Goal: Communication & Community: Answer question/provide support

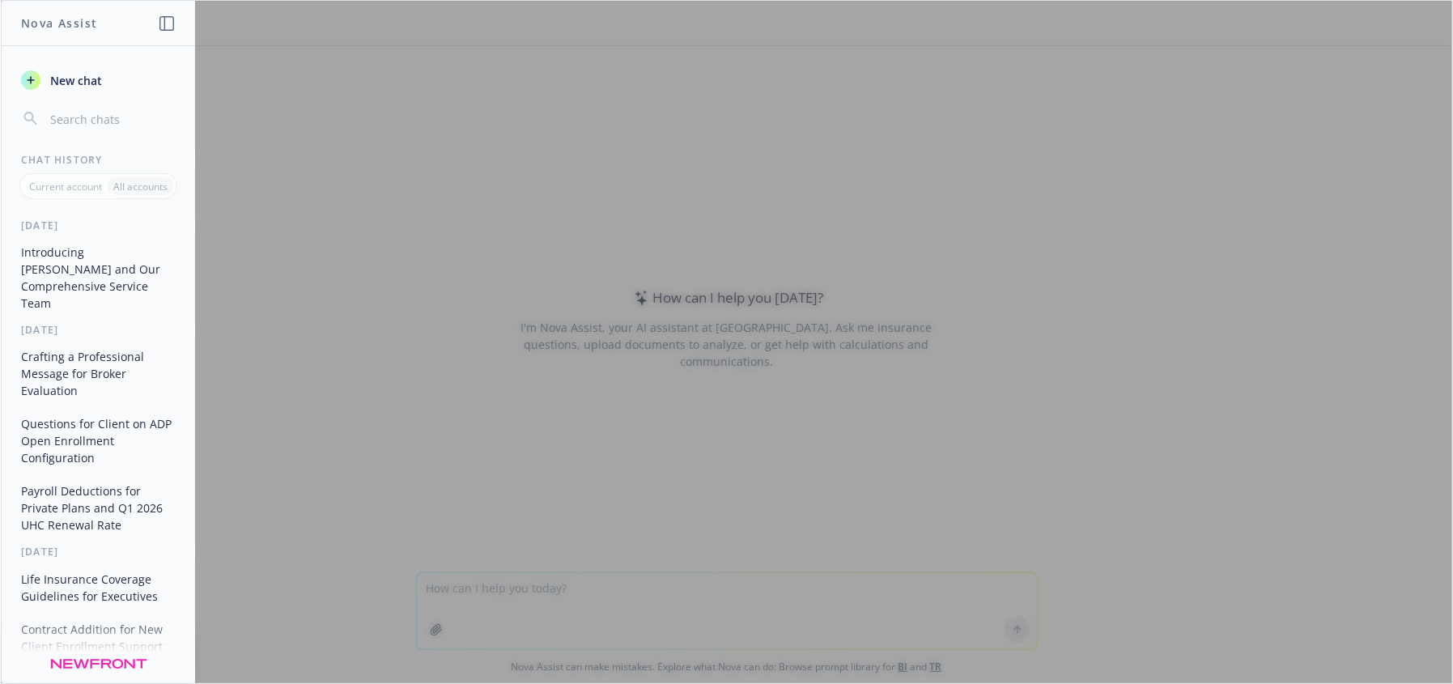
click at [525, 604] on div at bounding box center [726, 342] width 1451 height 682
click at [161, 23] on icon "button" at bounding box center [166, 23] width 15 height 15
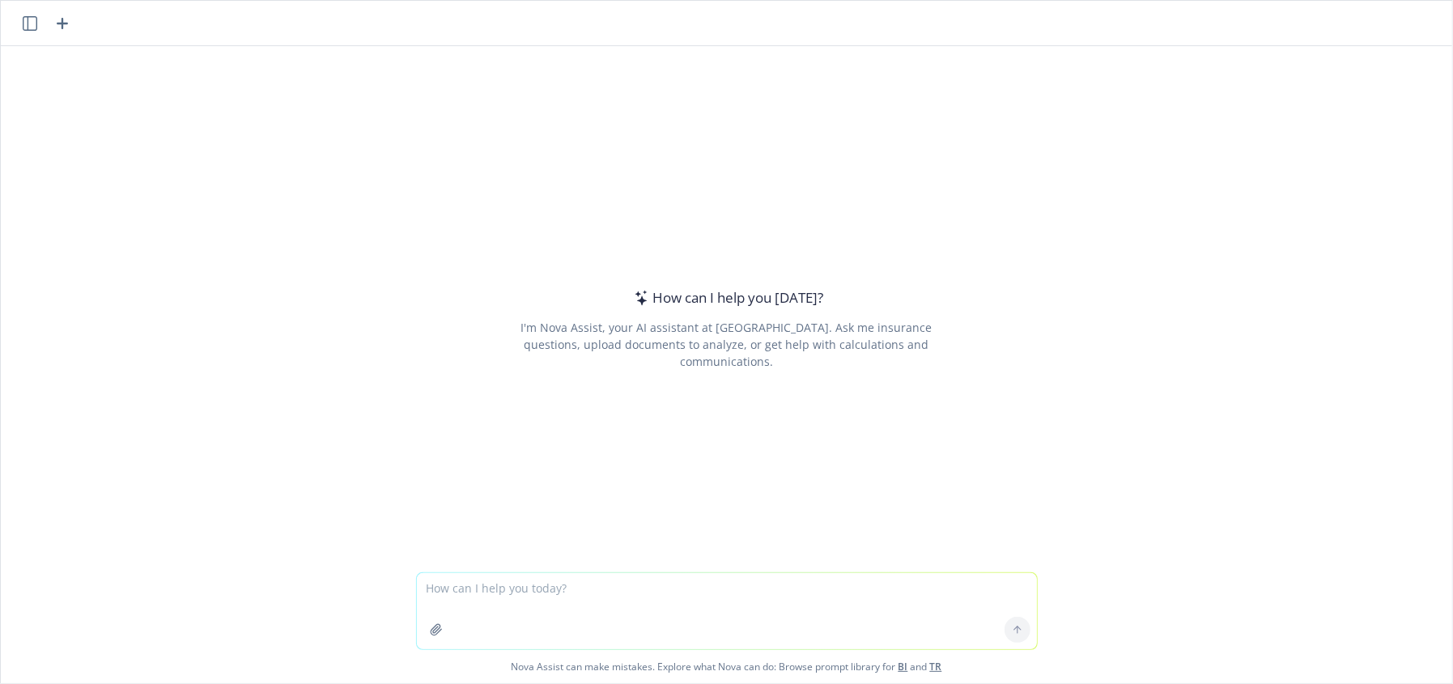
click at [557, 605] on textarea at bounding box center [727, 611] width 620 height 76
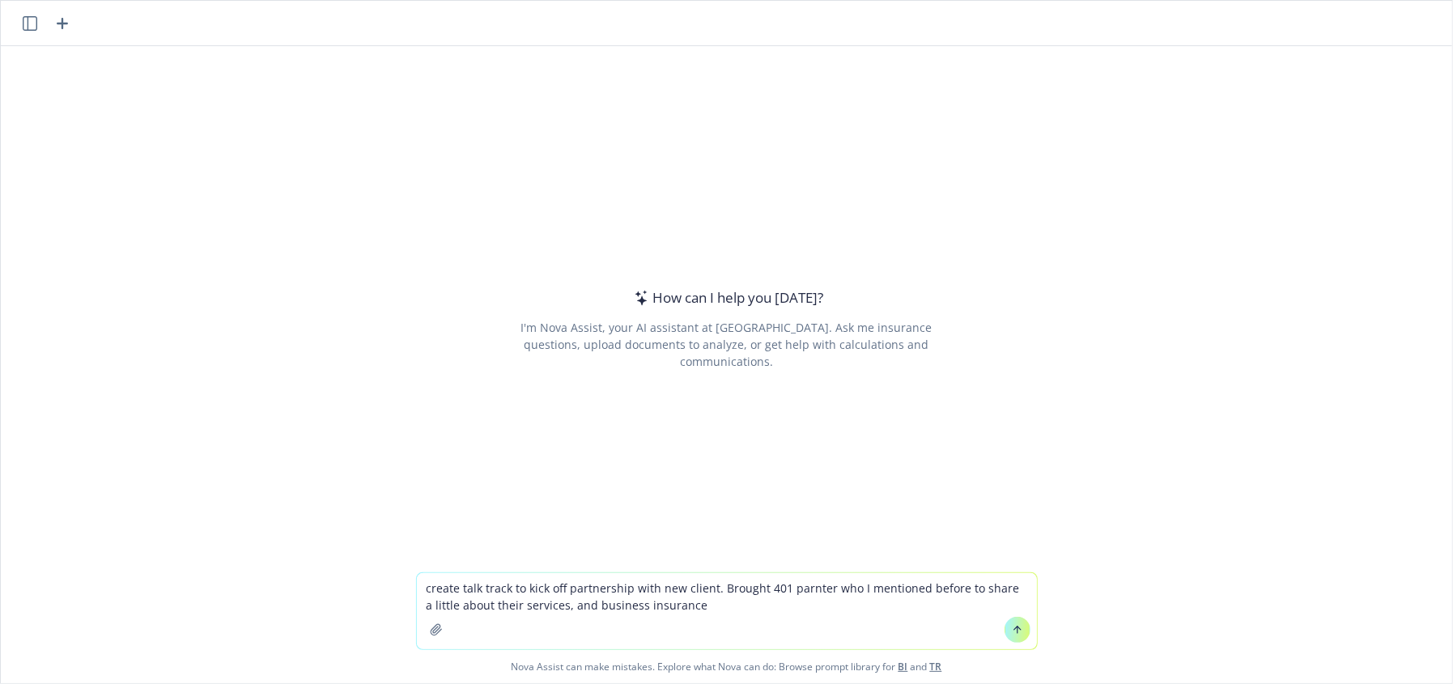
click at [765, 586] on textarea "create talk track to kick off partnership with new client. Brought 401 parnter …" at bounding box center [727, 611] width 620 height 76
click at [750, 604] on textarea "create talk track to kick off partnership with new client. Brought 401 parnter …" at bounding box center [727, 611] width 620 height 76
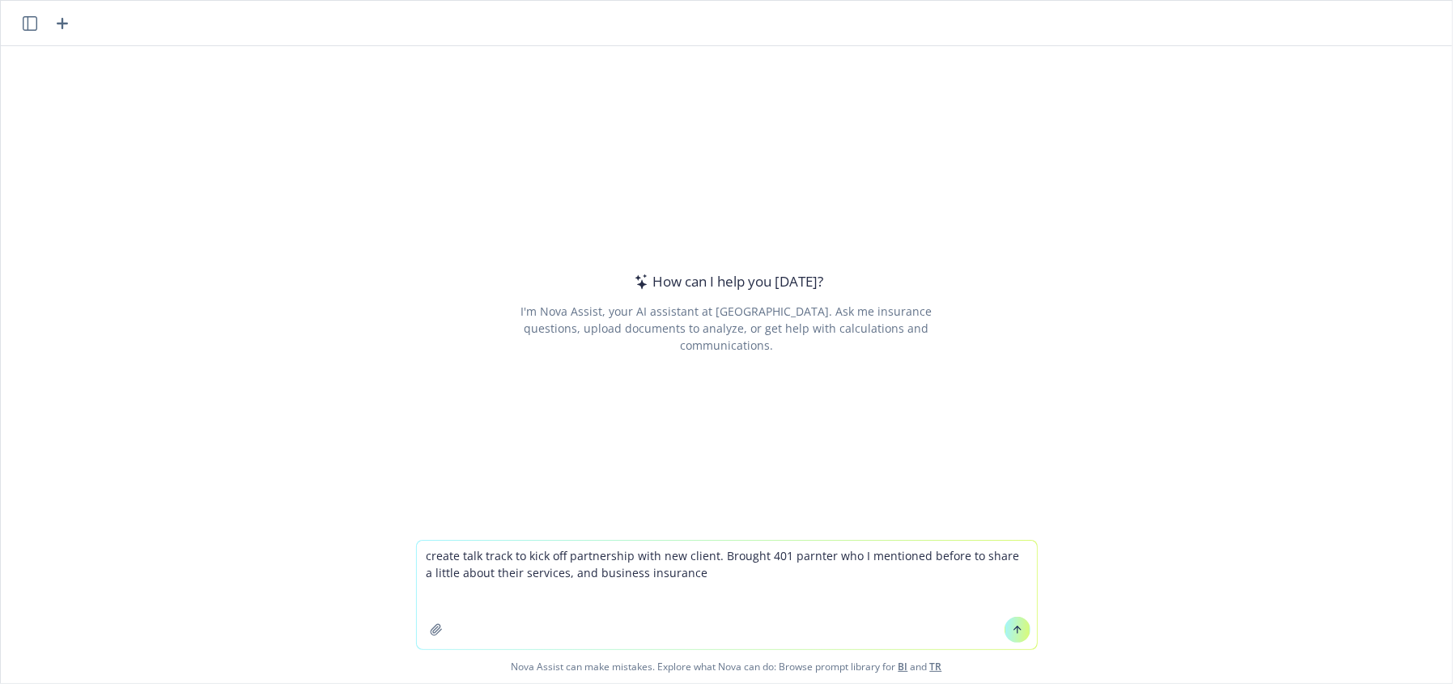
paste textarea
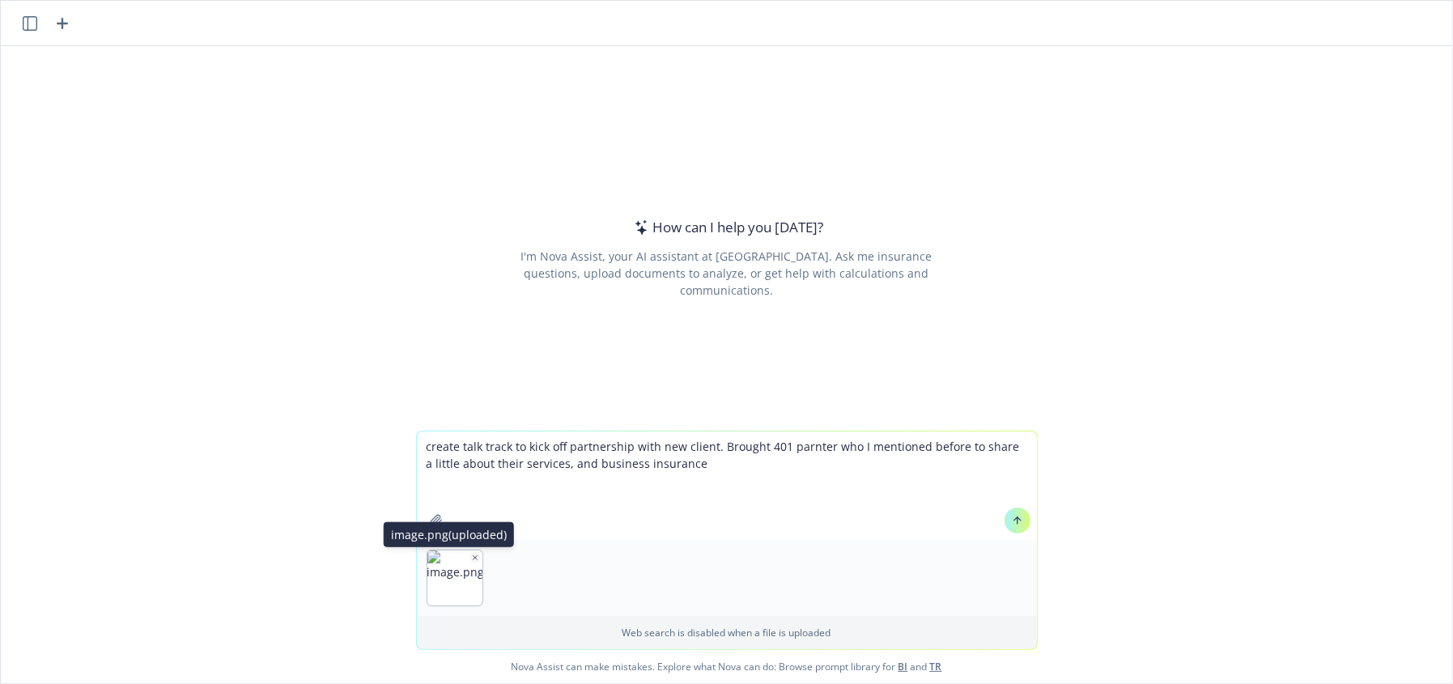
click at [471, 557] on icon "button" at bounding box center [475, 558] width 8 height 8
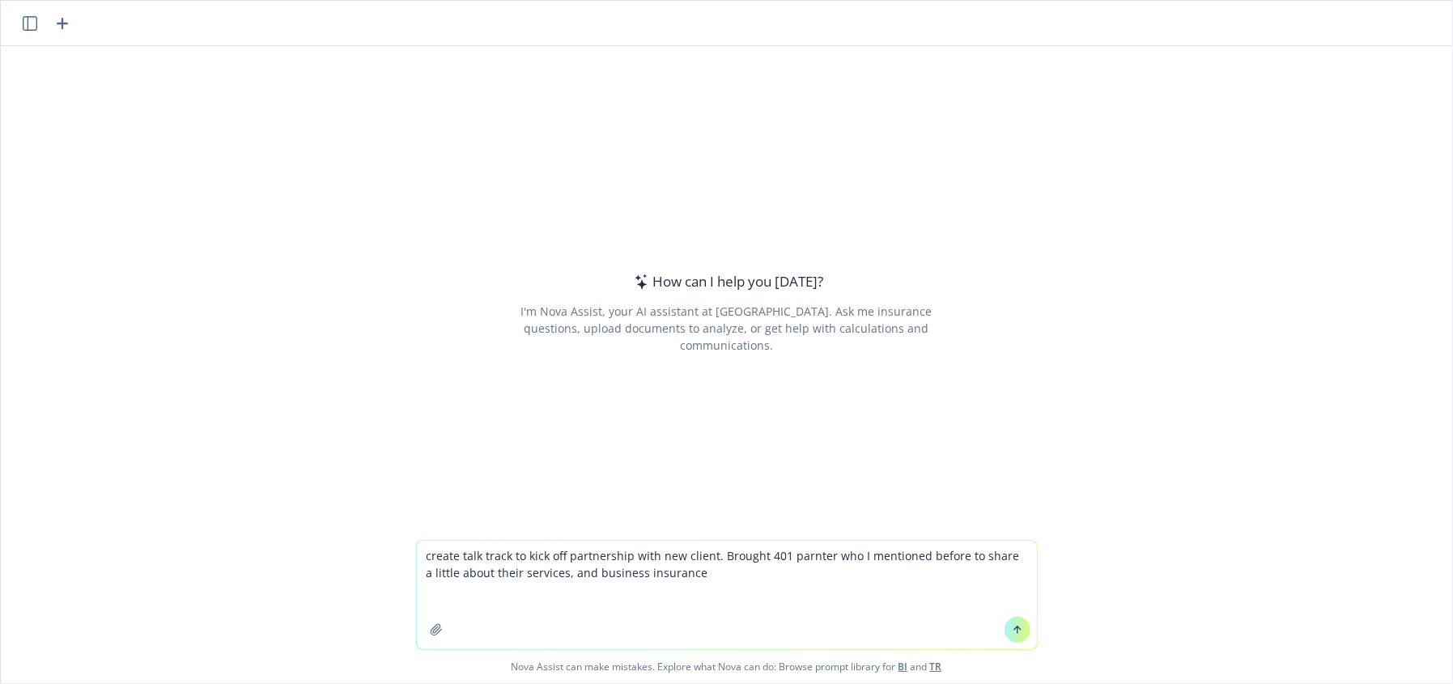
click at [505, 600] on textarea "create talk track to kick off partnership with new client. Brought 401 parnter …" at bounding box center [727, 595] width 620 height 108
paste textarea "a total full service brokerage. So my focus is what I'll say total rewards whic…"
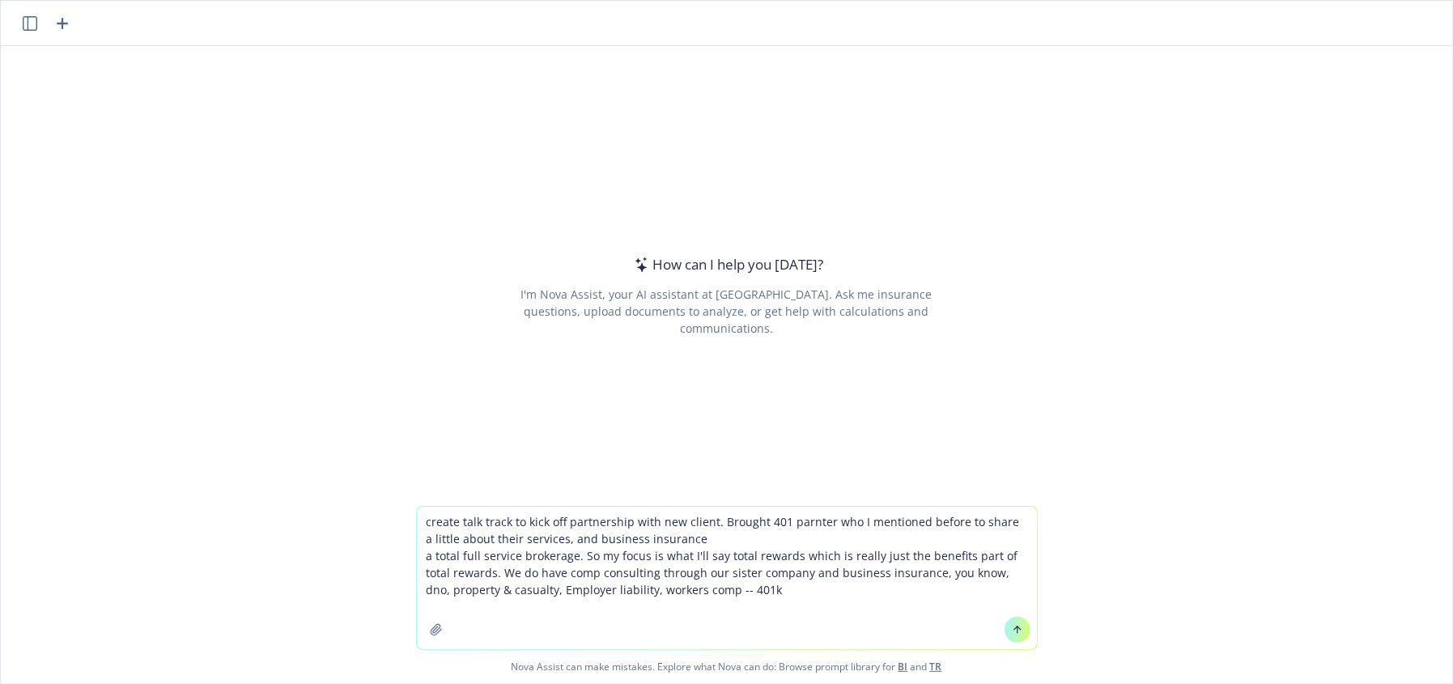
type textarea "create talk track to kick off partnership with new client. Brought 401 parnter …"
click at [1016, 631] on icon at bounding box center [1017, 629] width 11 height 11
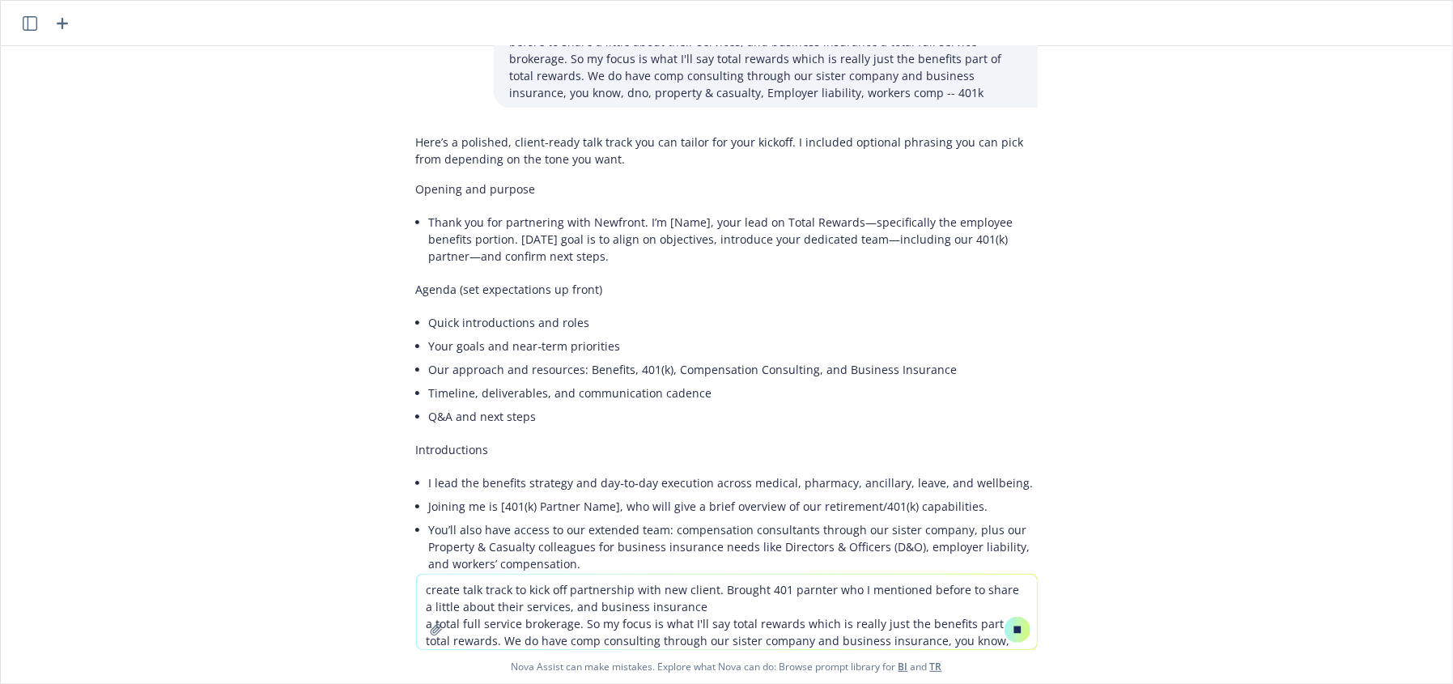
scroll to position [99, 0]
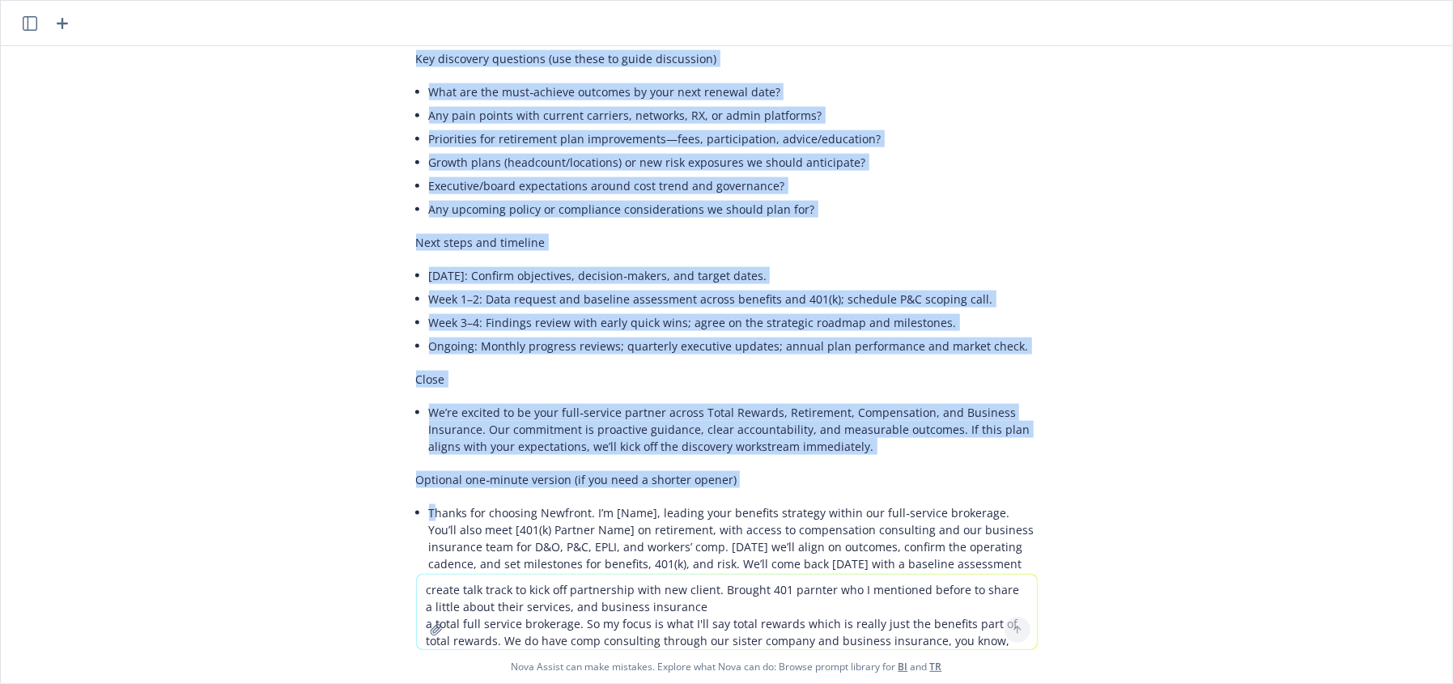
drag, startPoint x: 544, startPoint y: 516, endPoint x: 424, endPoint y: 495, distance: 121.6
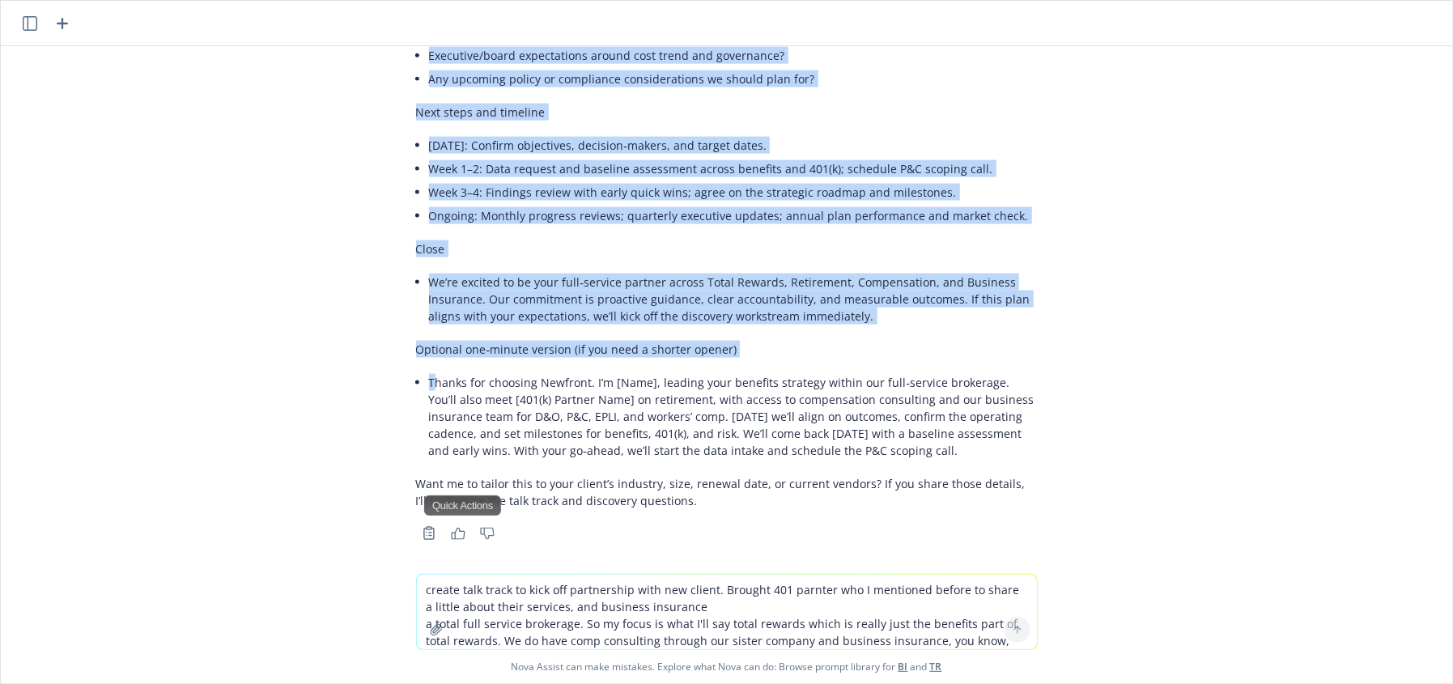
scroll to position [1642, 0]
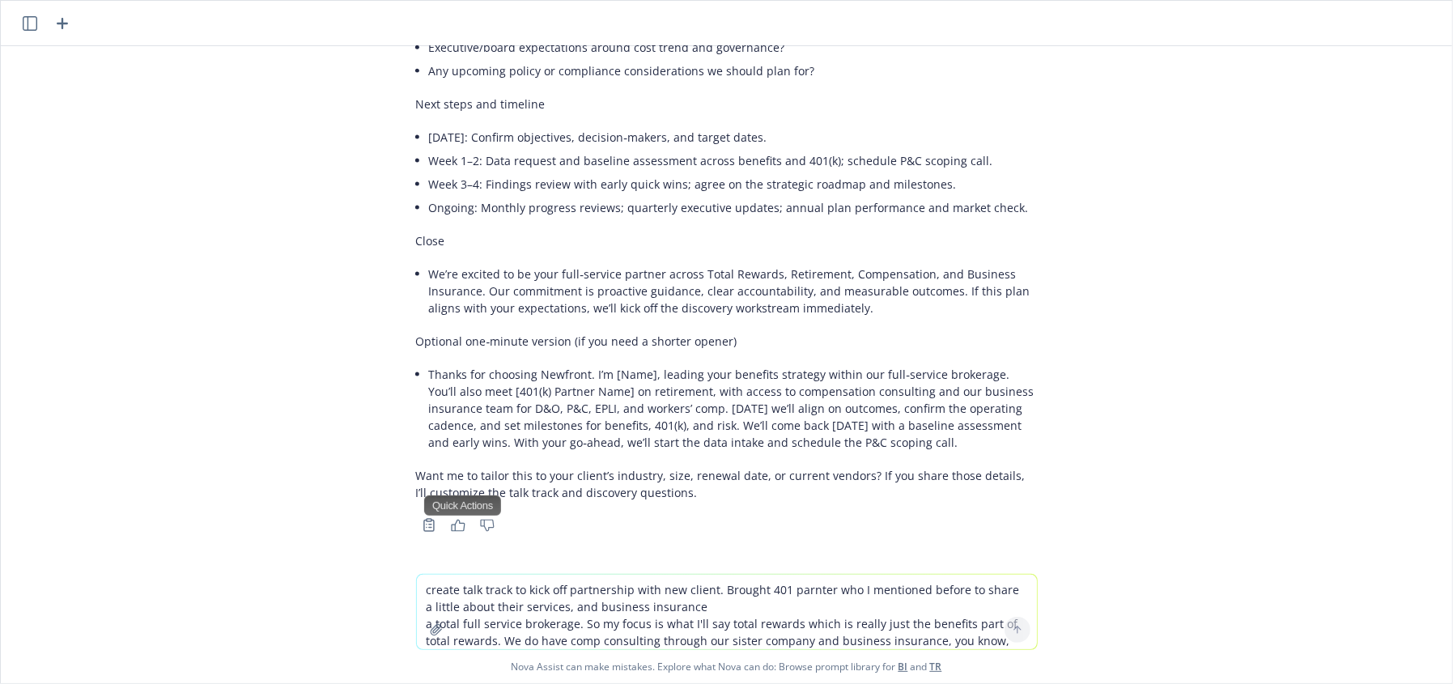
click at [1269, 508] on div "create talk track to kick off partnership with new client. Brought 401 parnter …" at bounding box center [726, 310] width 1451 height 528
click at [515, 592] on textarea "create talk track to kick off partnership with new client. Brought 401 parnter …" at bounding box center [727, 612] width 620 height 74
click at [451, 597] on textarea "create talk track to kick off partnership with new client. Brought 401 parnter …" at bounding box center [727, 612] width 620 height 74
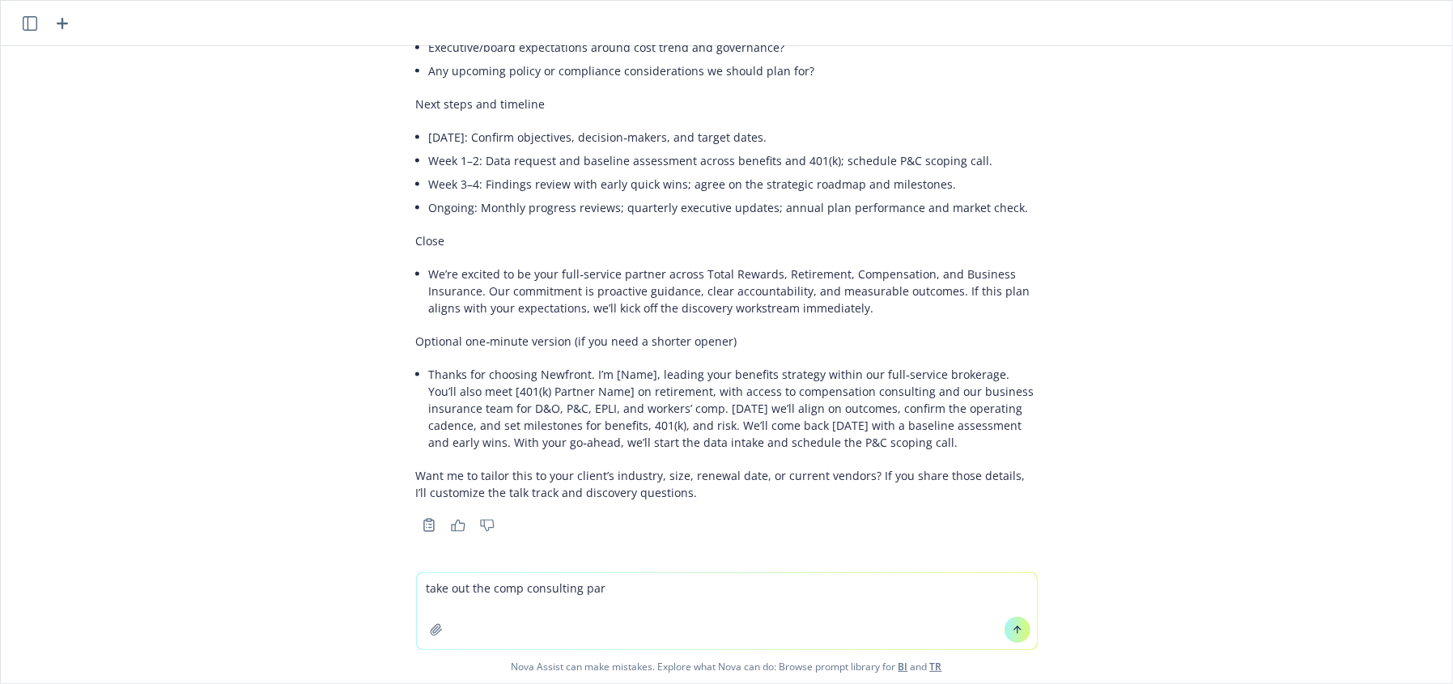
type textarea "take out the comp consulting part"
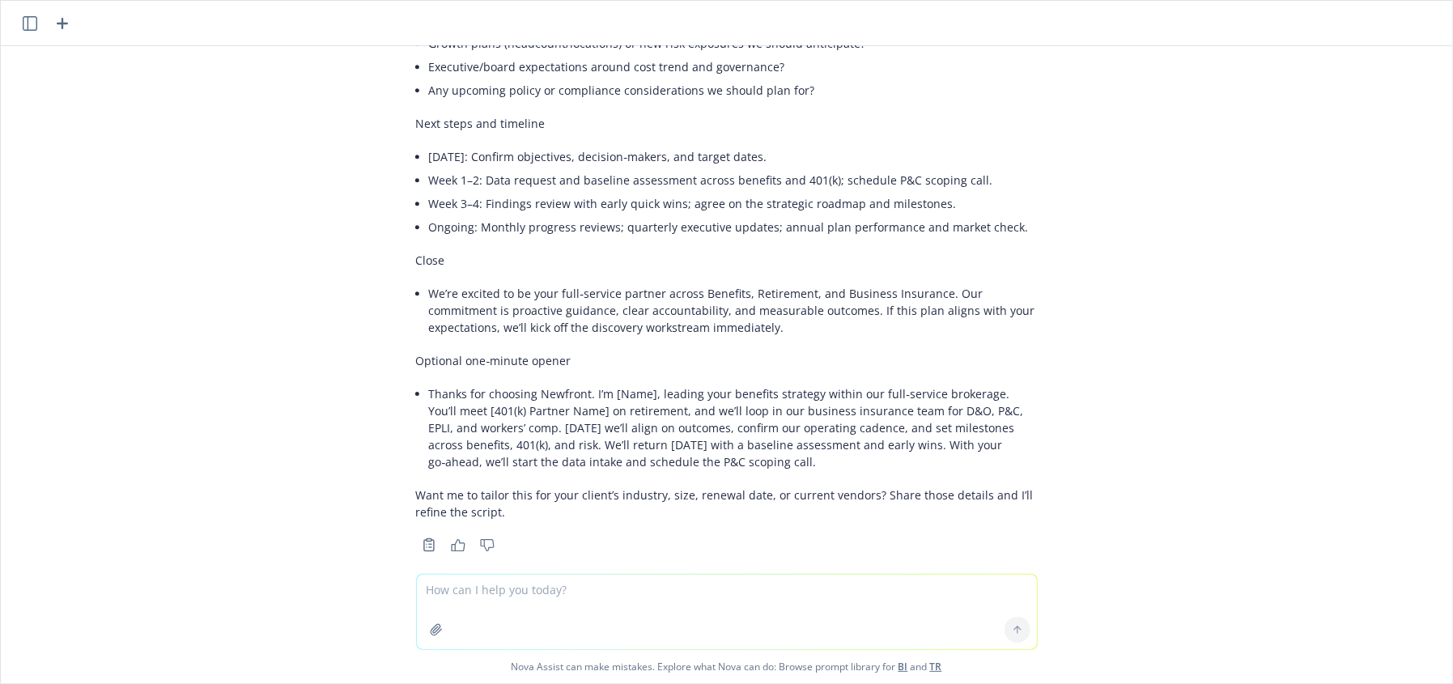
scroll to position [3602, 0]
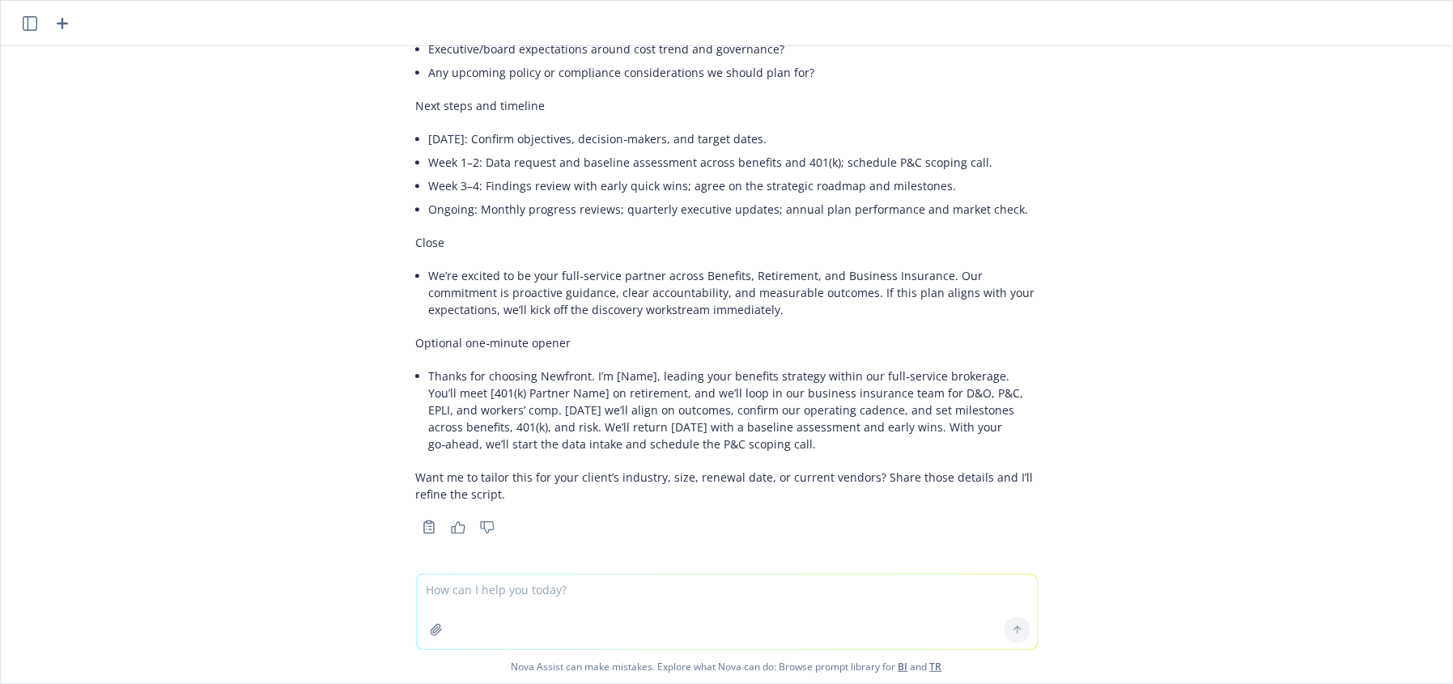
click at [637, 590] on textarea at bounding box center [727, 612] width 620 height 74
click at [431, 630] on icon "button" at bounding box center [436, 629] width 11 height 11
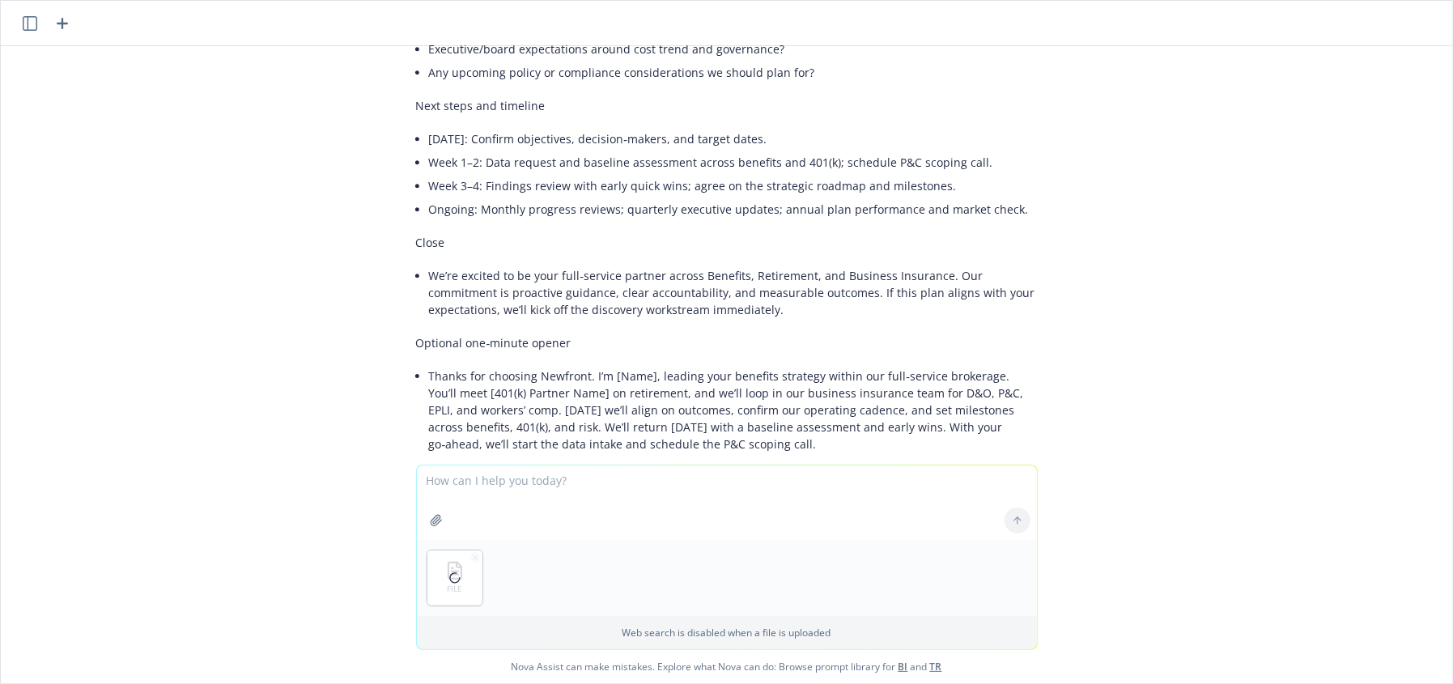
click at [482, 497] on textarea at bounding box center [727, 502] width 620 height 74
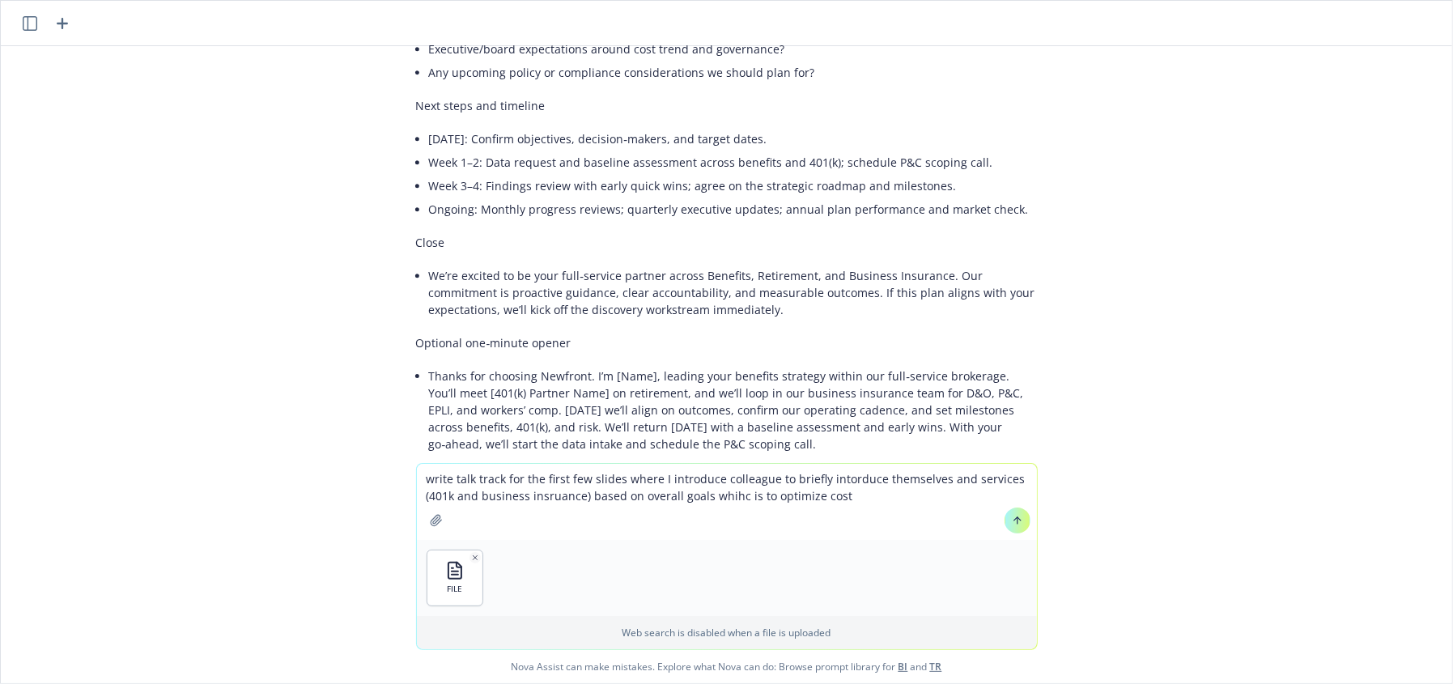
type textarea "write talk track for the first few slides where I introduce colleague to briefl…"
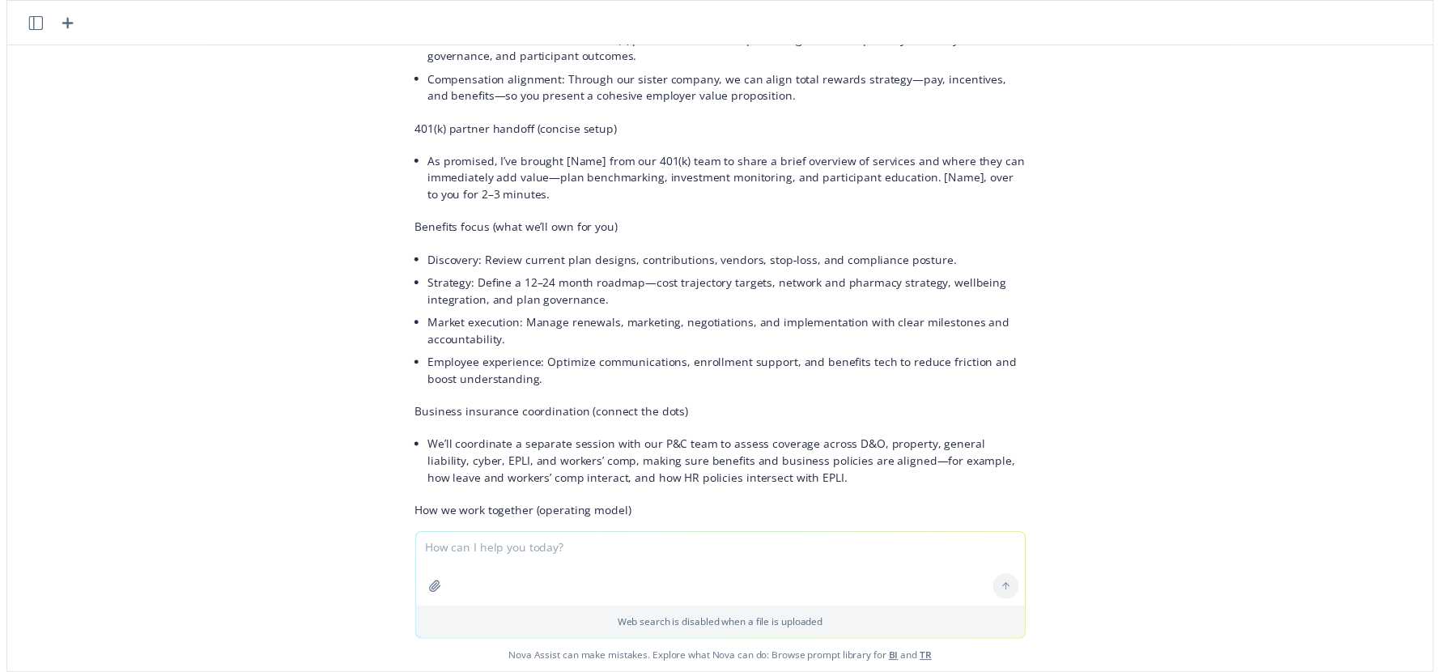
scroll to position [0, 0]
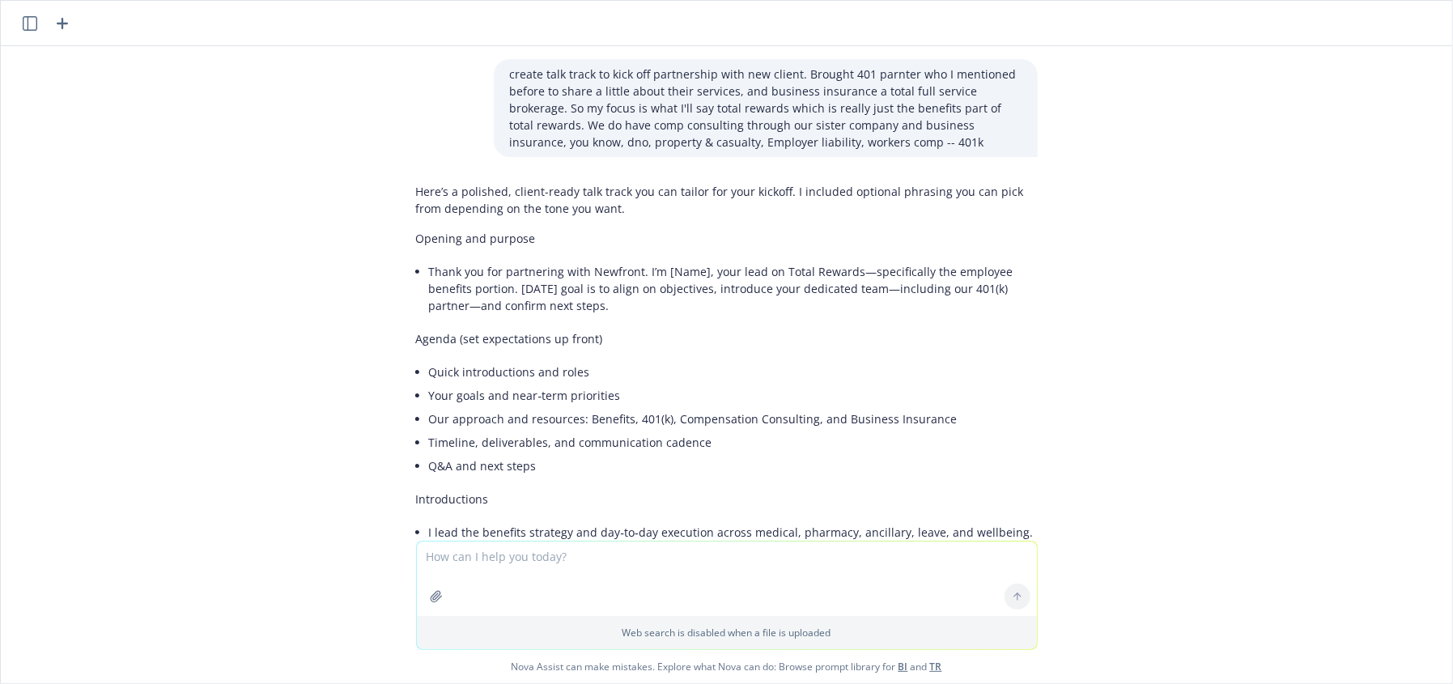
click at [746, 105] on p "create talk track to kick off partnership with new client. Brought 401 parnter …" at bounding box center [766, 108] width 512 height 85
drag, startPoint x: 858, startPoint y: 108, endPoint x: 856, endPoint y: 117, distance: 9.0
click at [858, 116] on p "create talk track to kick off partnership with new client. Brought 401 parnter …" at bounding box center [766, 108] width 512 height 85
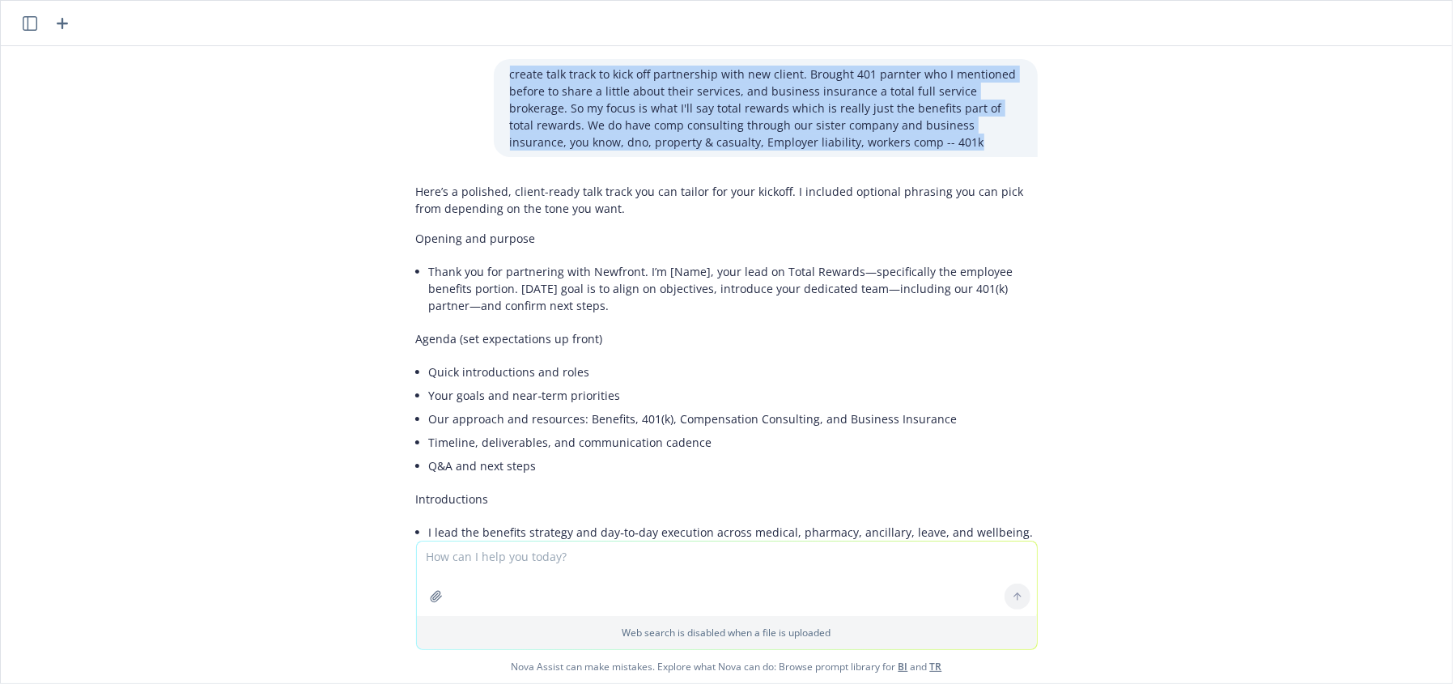
drag, startPoint x: 498, startPoint y: 75, endPoint x: 867, endPoint y: 147, distance: 375.9
click at [867, 147] on p "create talk track to kick off partnership with new client. Brought 401 parnter …" at bounding box center [766, 108] width 512 height 85
copy p "create talk track to kick off partnership with new client. Brought 401 parnter …"
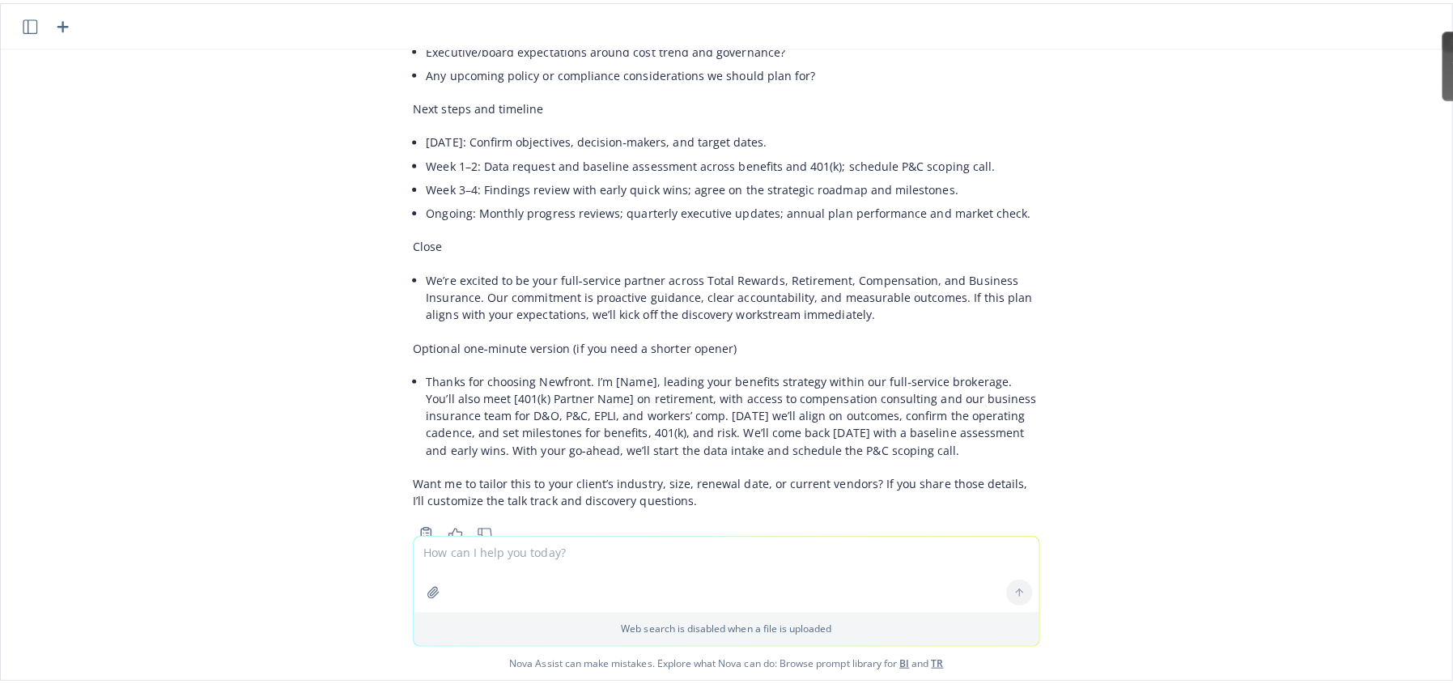
scroll to position [1650, 0]
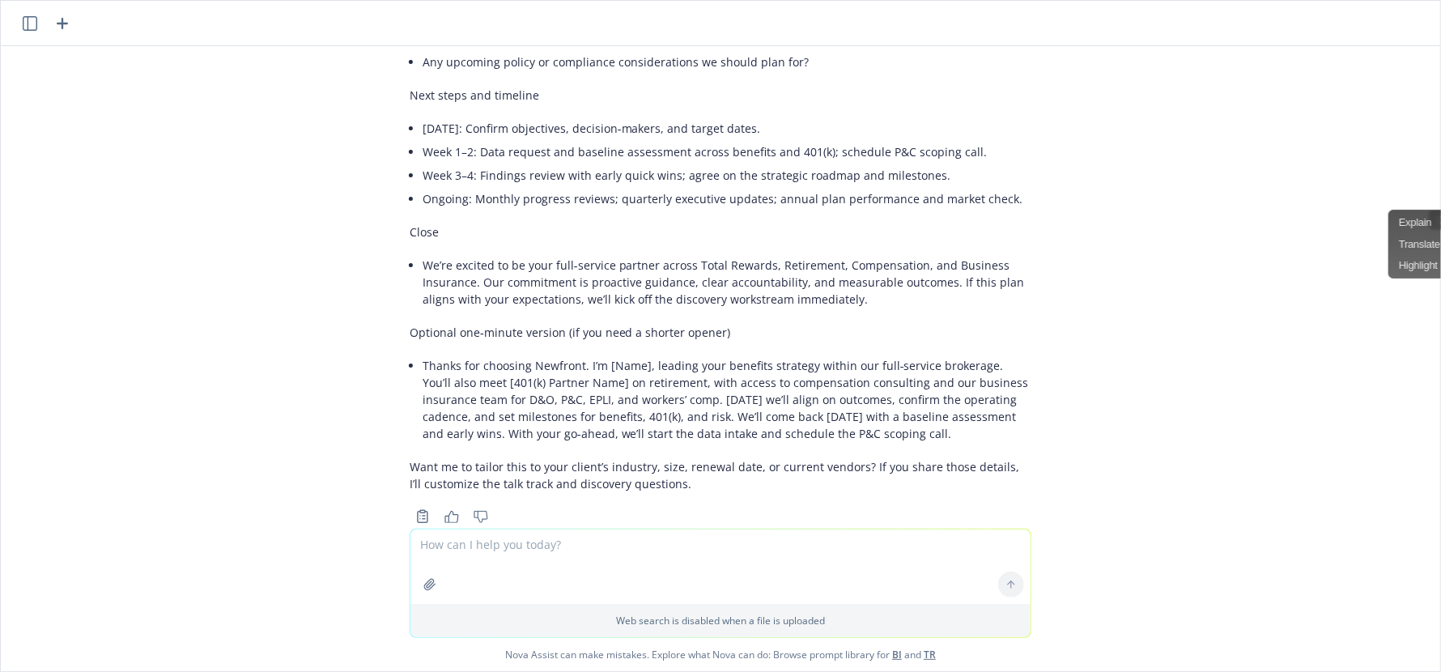
click at [520, 561] on textarea at bounding box center [720, 566] width 620 height 74
